Goal: Register for event/course

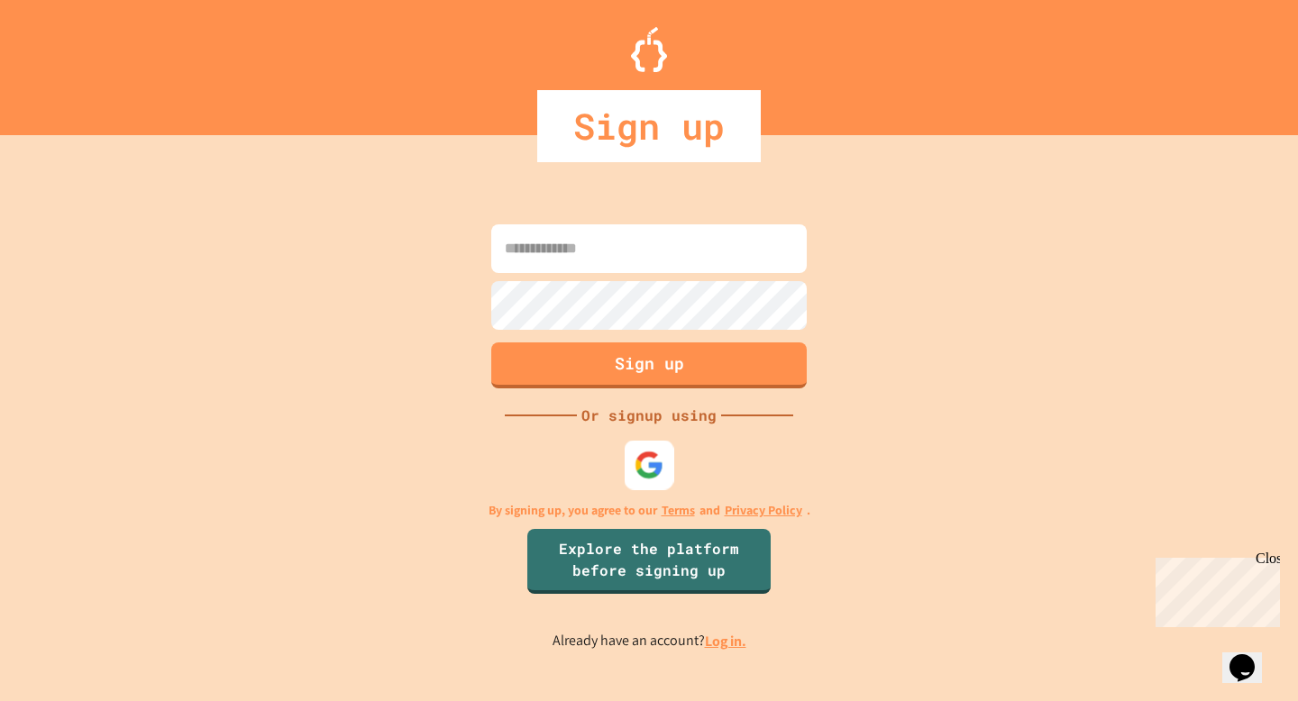
click at [650, 474] on img at bounding box center [650, 466] width 30 height 30
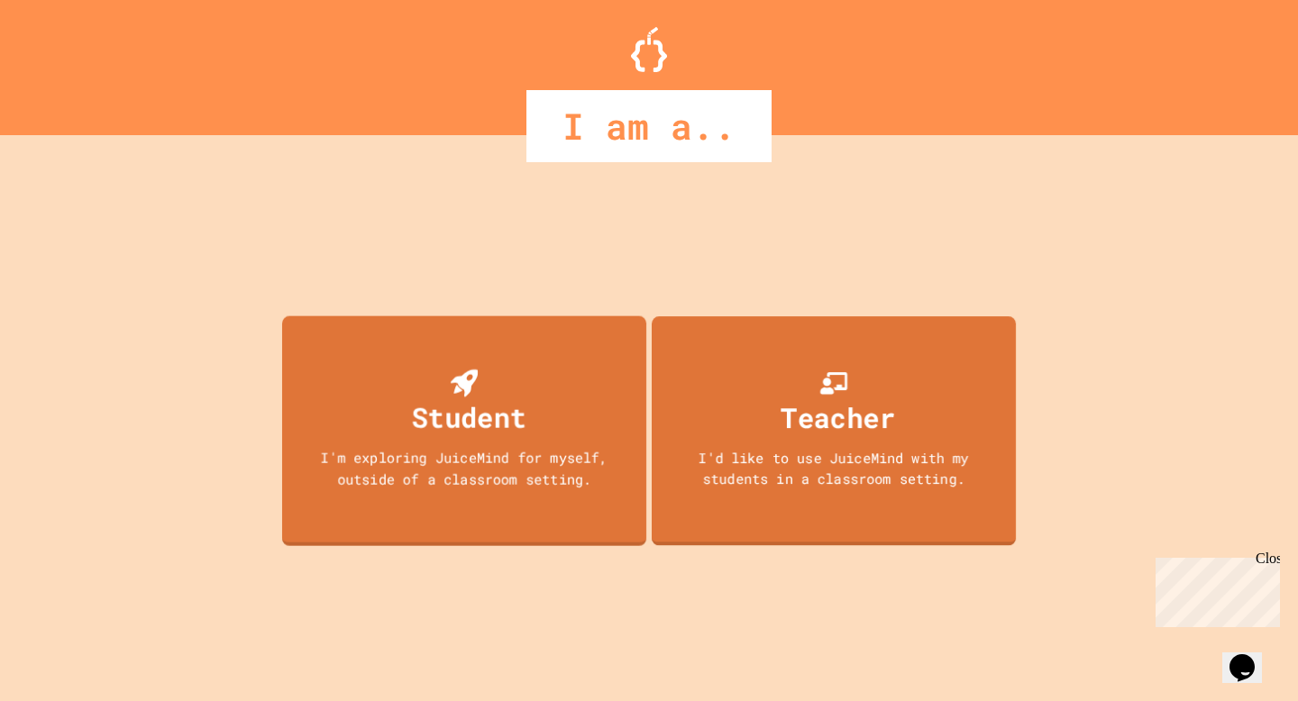
click at [611, 426] on div "Student I'm exploring JuiceMind for myself, outside of a classroom setting." at bounding box center [464, 431] width 364 height 230
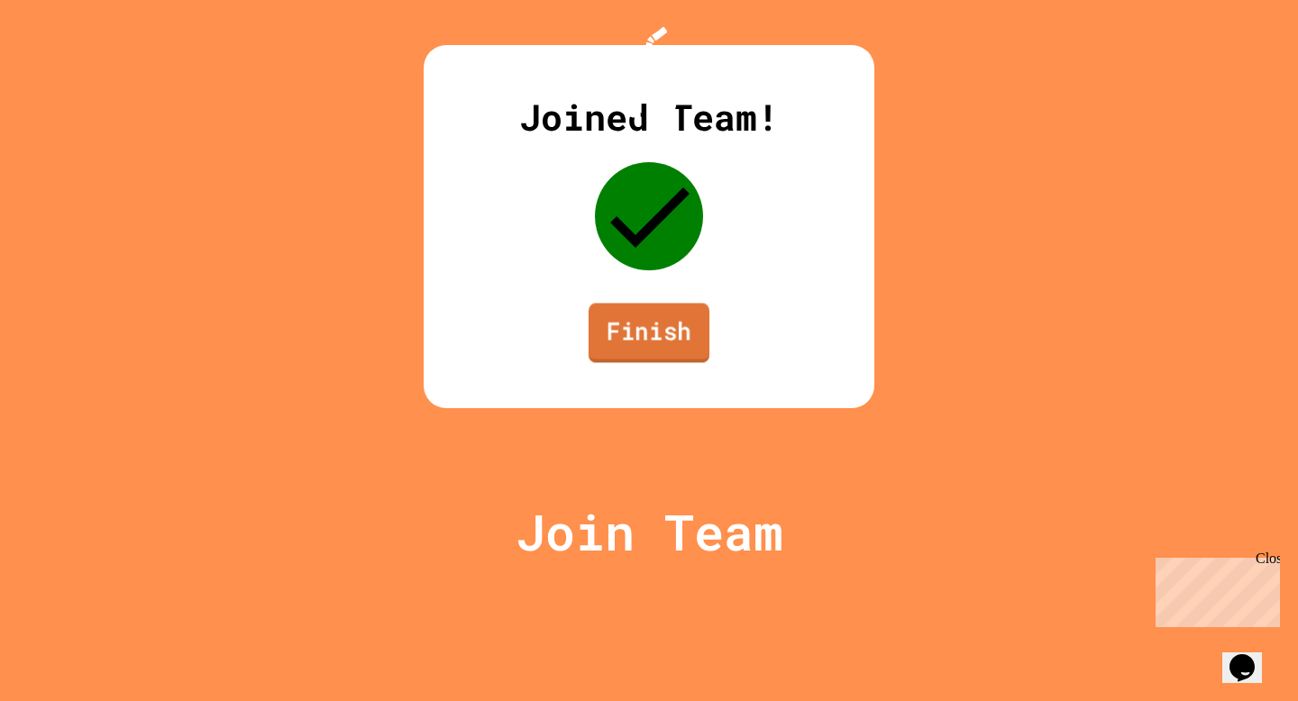
click at [647, 362] on link "Finish" at bounding box center [649, 332] width 121 height 59
